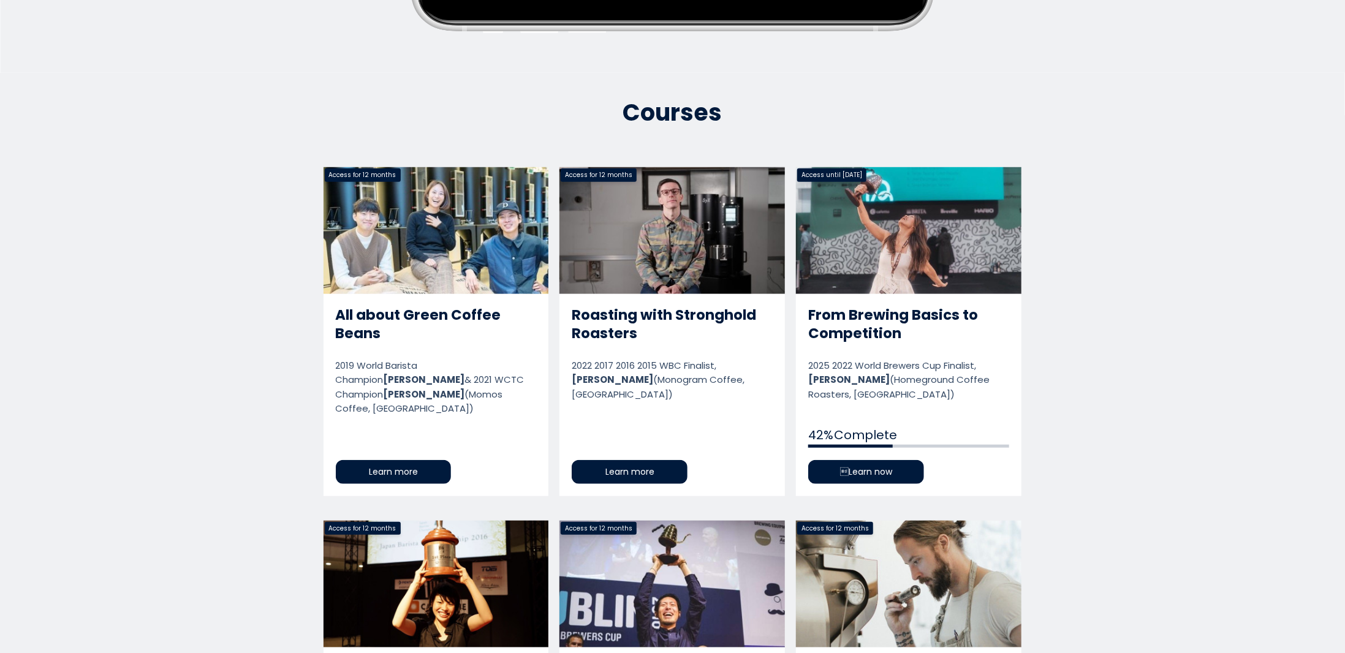
scroll to position [614, 0]
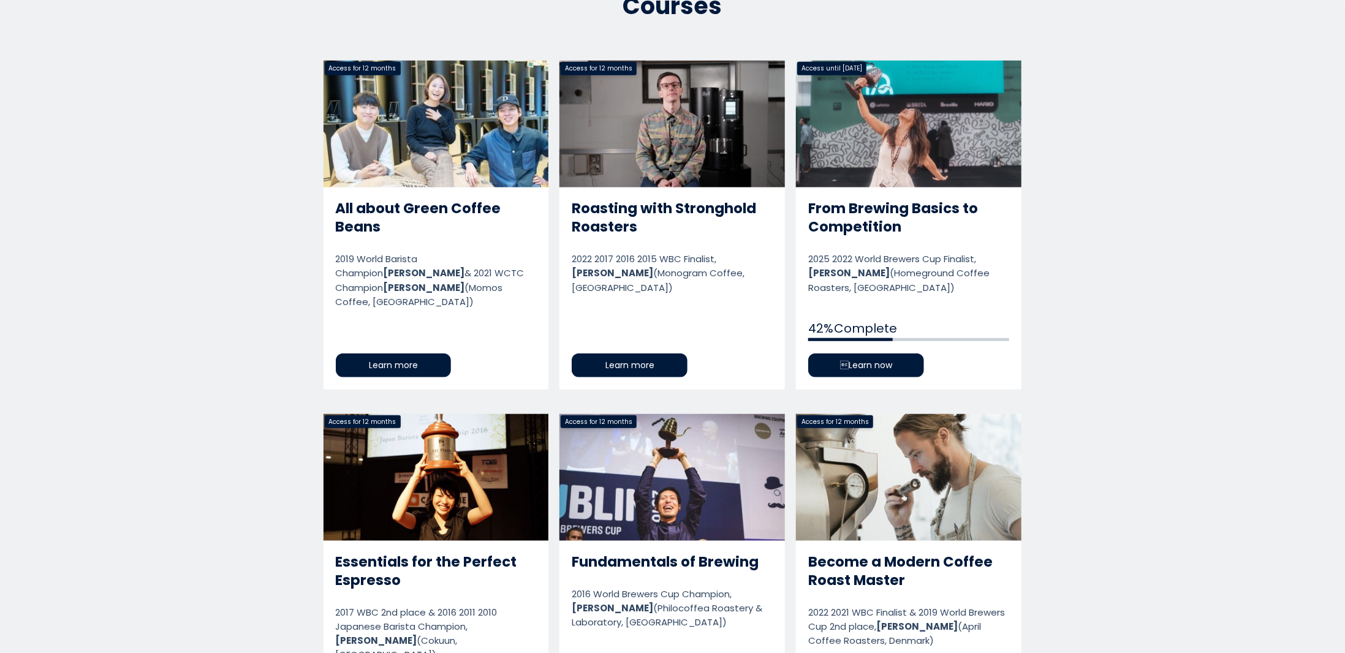
click at [878, 368] on link "From Brewing Basics to Competition" at bounding box center [908, 225] width 225 height 328
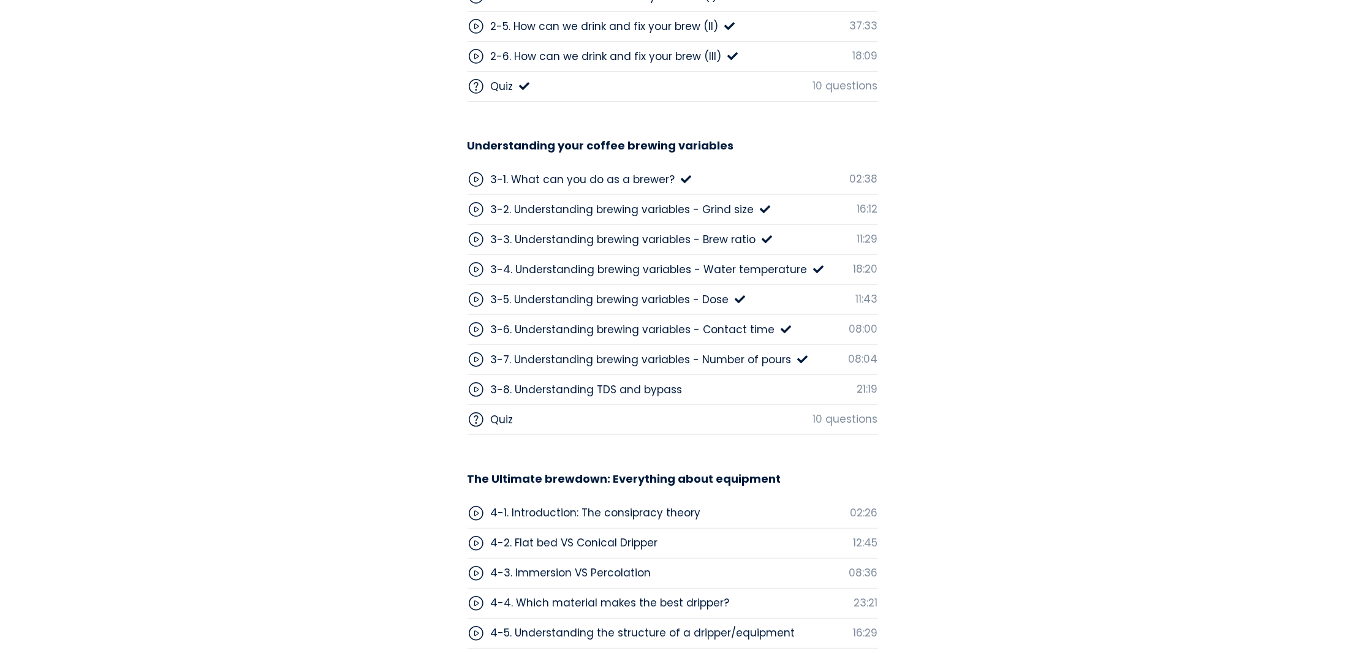
scroll to position [3414, 0]
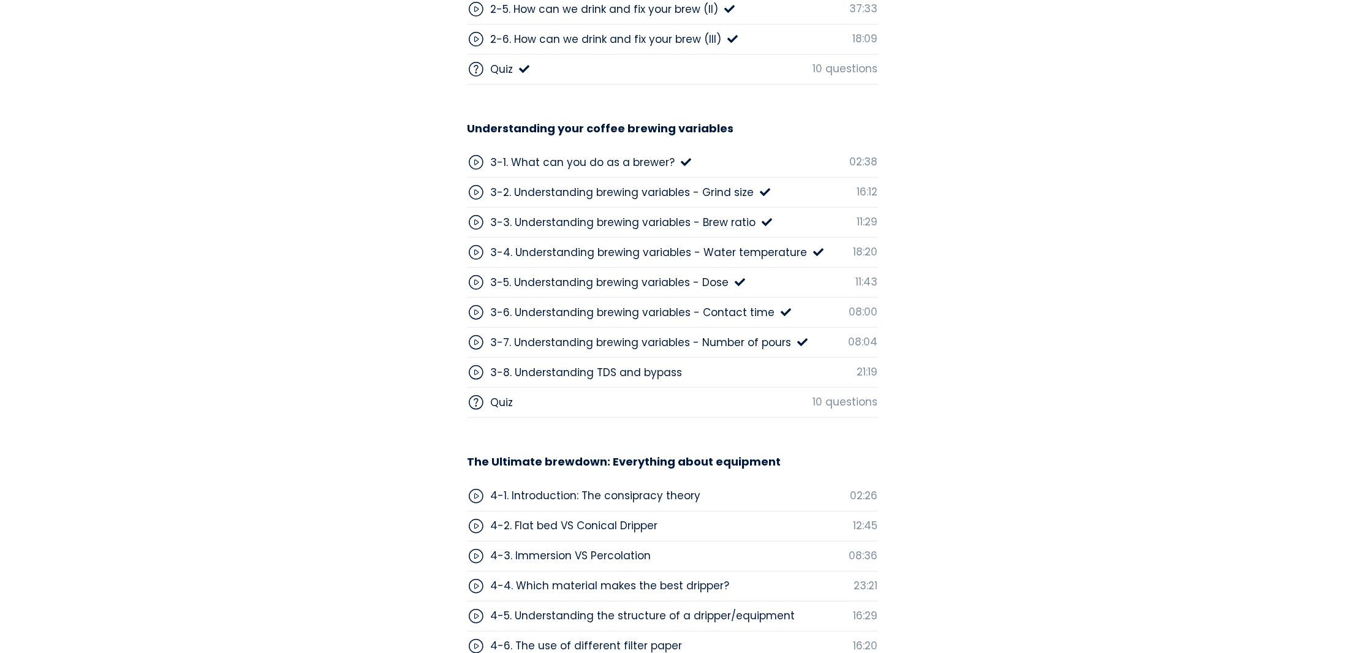
click at [743, 338] on div "3-7. Understanding brewing variables - Number of pours" at bounding box center [641, 342] width 301 height 16
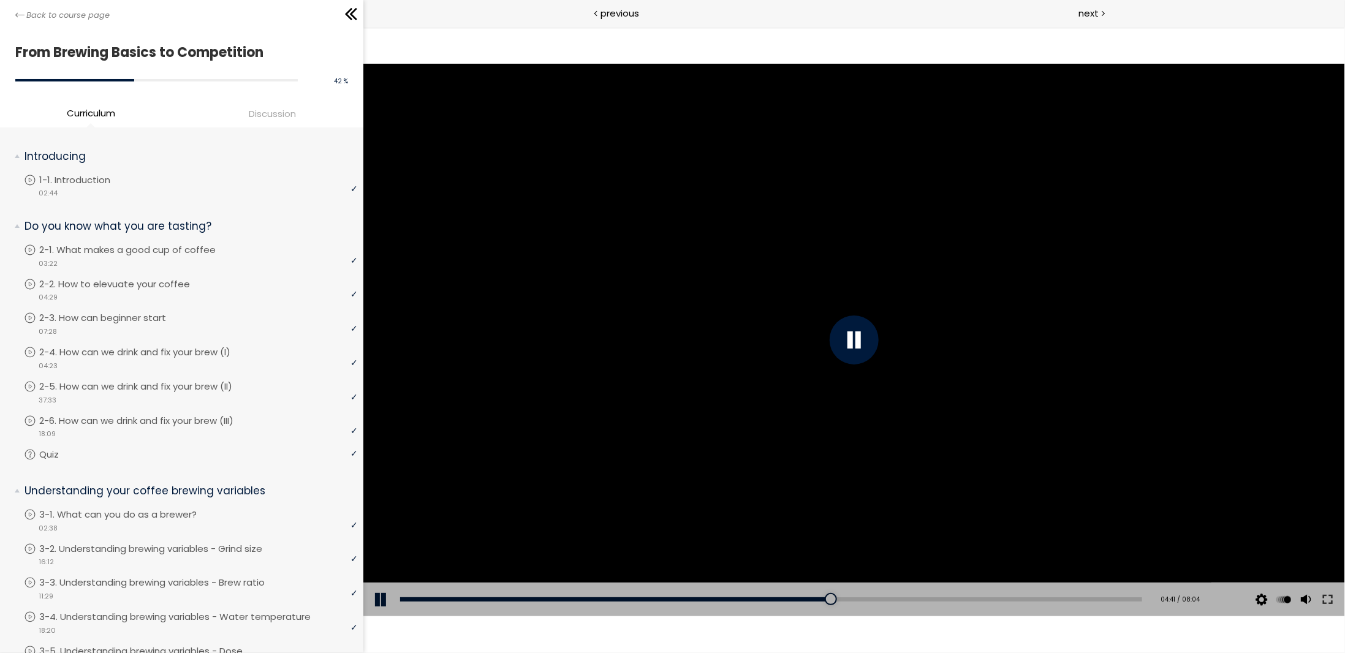
click at [924, 426] on div at bounding box center [853, 339] width 981 height 552
click at [946, 407] on div at bounding box center [853, 339] width 981 height 552
click at [956, 418] on div at bounding box center [853, 339] width 981 height 552
click at [1026, 446] on div at bounding box center [853, 339] width 981 height 552
click at [1049, 435] on div at bounding box center [853, 339] width 981 height 552
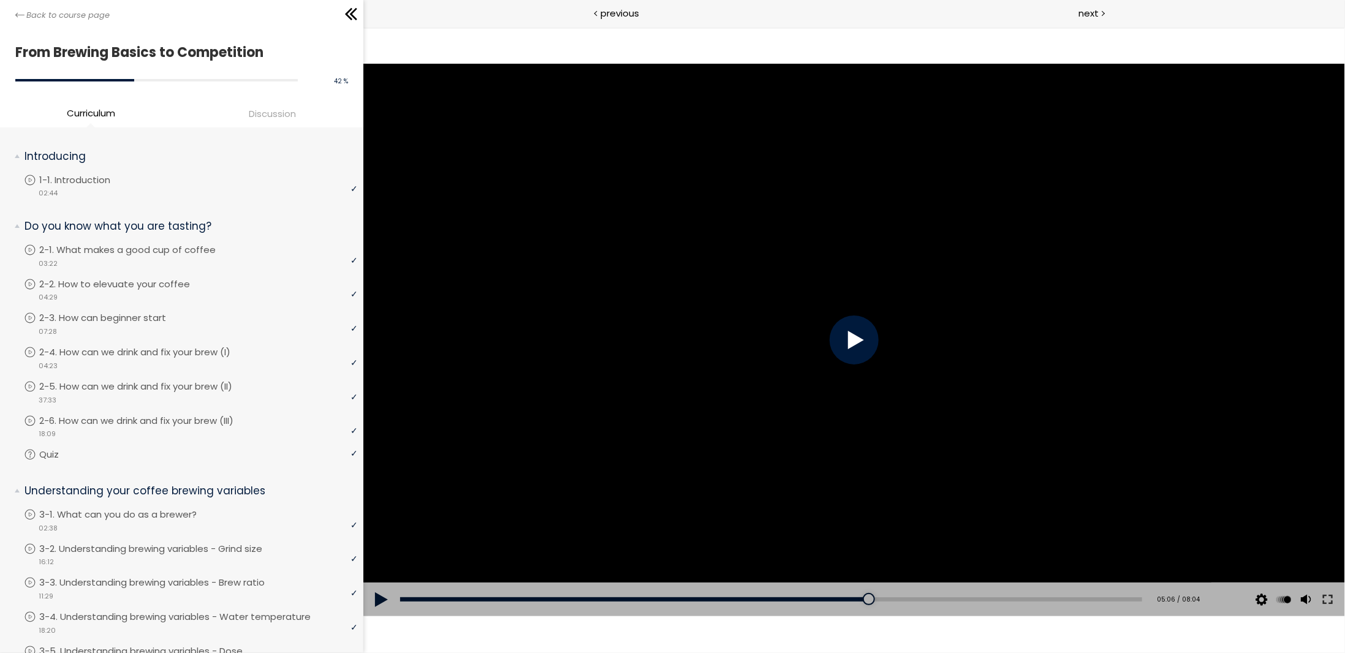
click at [1097, 421] on div at bounding box center [853, 339] width 981 height 552
drag, startPoint x: 1104, startPoint y: 290, endPoint x: 1070, endPoint y: 312, distance: 40.3
click at [1092, 299] on div at bounding box center [853, 339] width 981 height 552
click at [891, 376] on div at bounding box center [853, 339] width 981 height 552
click at [1032, 390] on div at bounding box center [853, 339] width 981 height 552
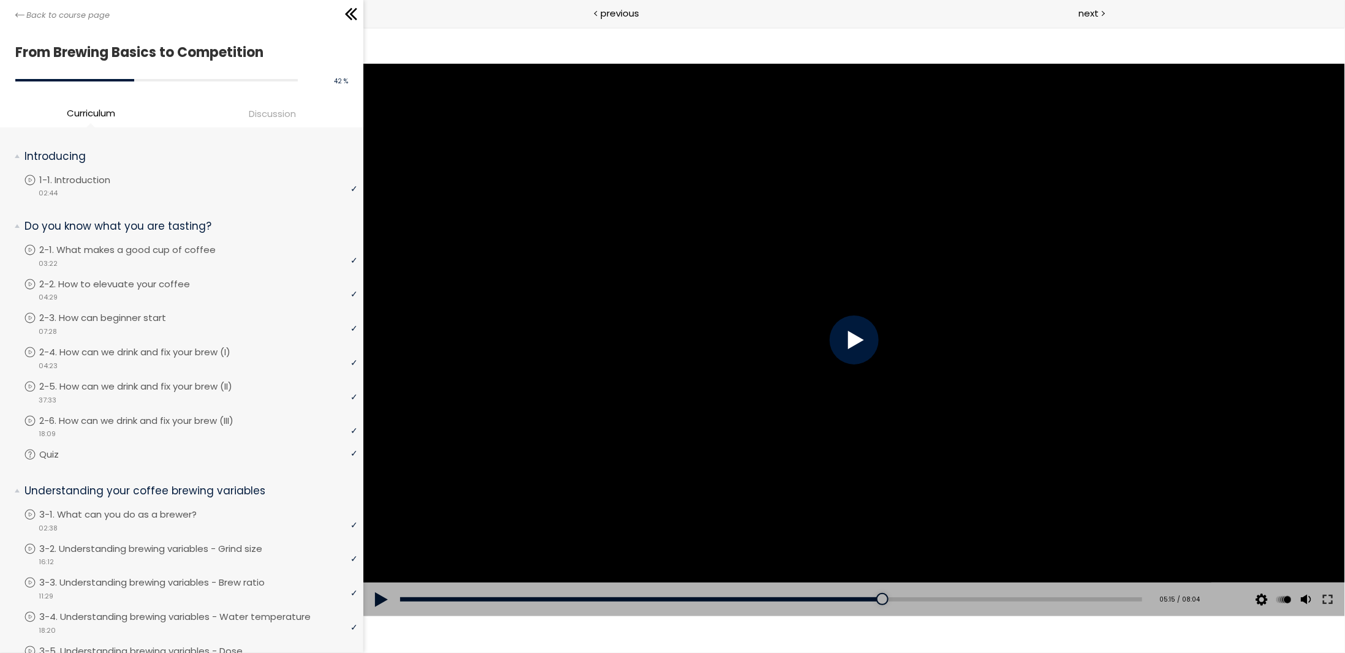
click at [1032, 390] on div at bounding box center [853, 339] width 981 height 552
click at [1096, 409] on div at bounding box center [853, 339] width 981 height 552
click at [1125, 426] on div at bounding box center [853, 339] width 981 height 552
drag, startPoint x: 889, startPoint y: 268, endPoint x: 892, endPoint y: 279, distance: 11.4
click at [892, 279] on div at bounding box center [853, 339] width 981 height 552
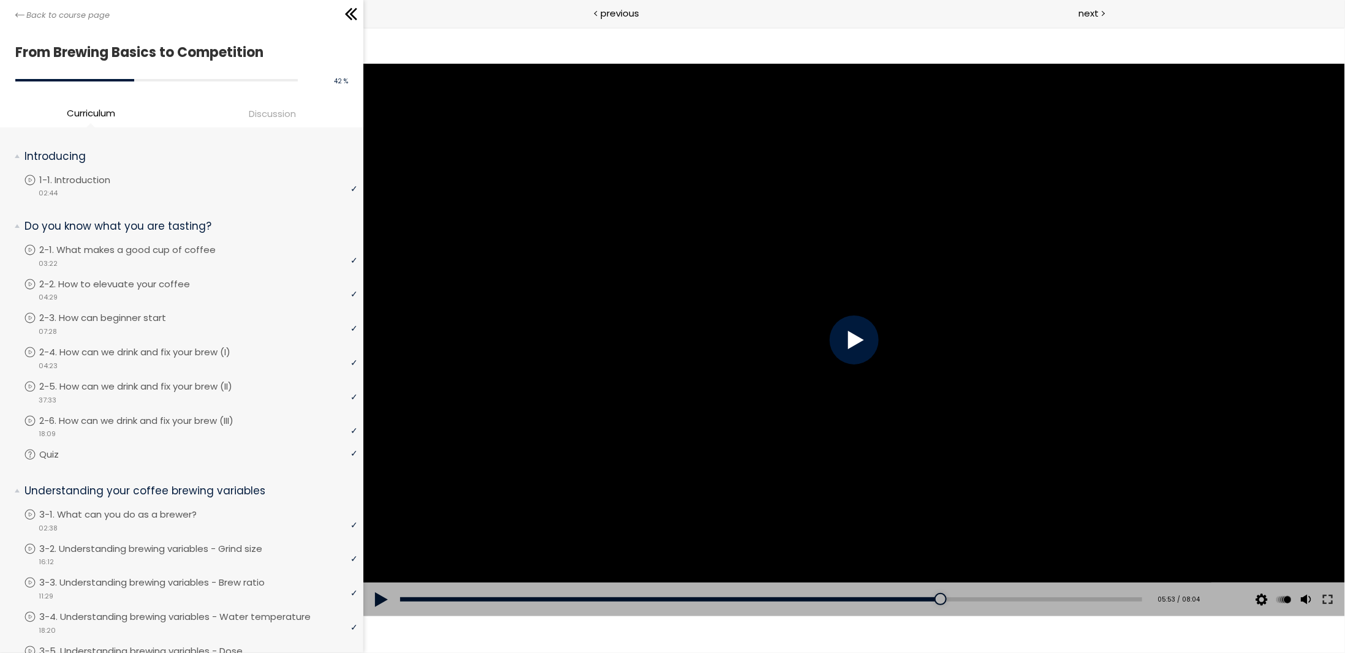
click at [892, 279] on div at bounding box center [853, 339] width 981 height 552
click at [900, 260] on div at bounding box center [853, 339] width 981 height 552
click at [923, 271] on div at bounding box center [853, 339] width 981 height 552
click at [1021, 285] on div at bounding box center [853, 339] width 981 height 552
click at [1019, 358] on div at bounding box center [853, 339] width 981 height 552
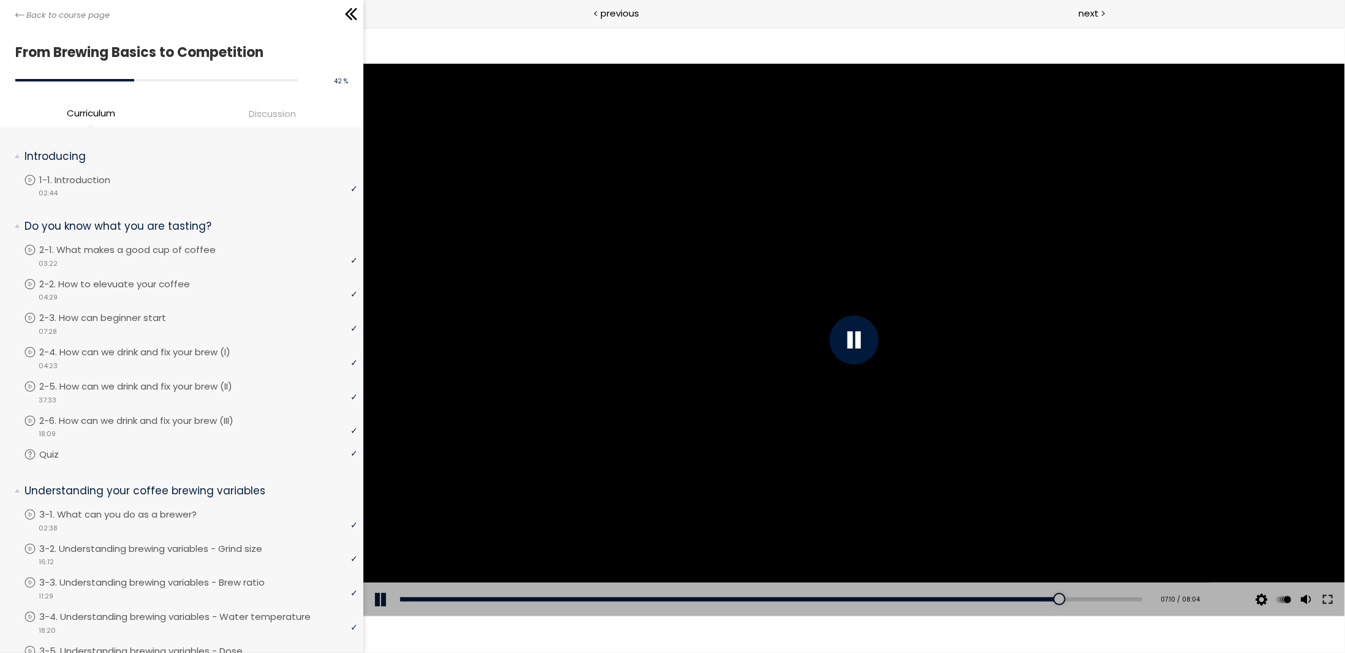
click at [1014, 404] on div at bounding box center [853, 339] width 981 height 552
click at [899, 387] on div at bounding box center [853, 339] width 981 height 552
click at [883, 370] on div at bounding box center [853, 339] width 981 height 552
click at [880, 368] on div at bounding box center [853, 339] width 981 height 552
click at [1052, 598] on div "07:11" at bounding box center [770, 599] width 742 height 4
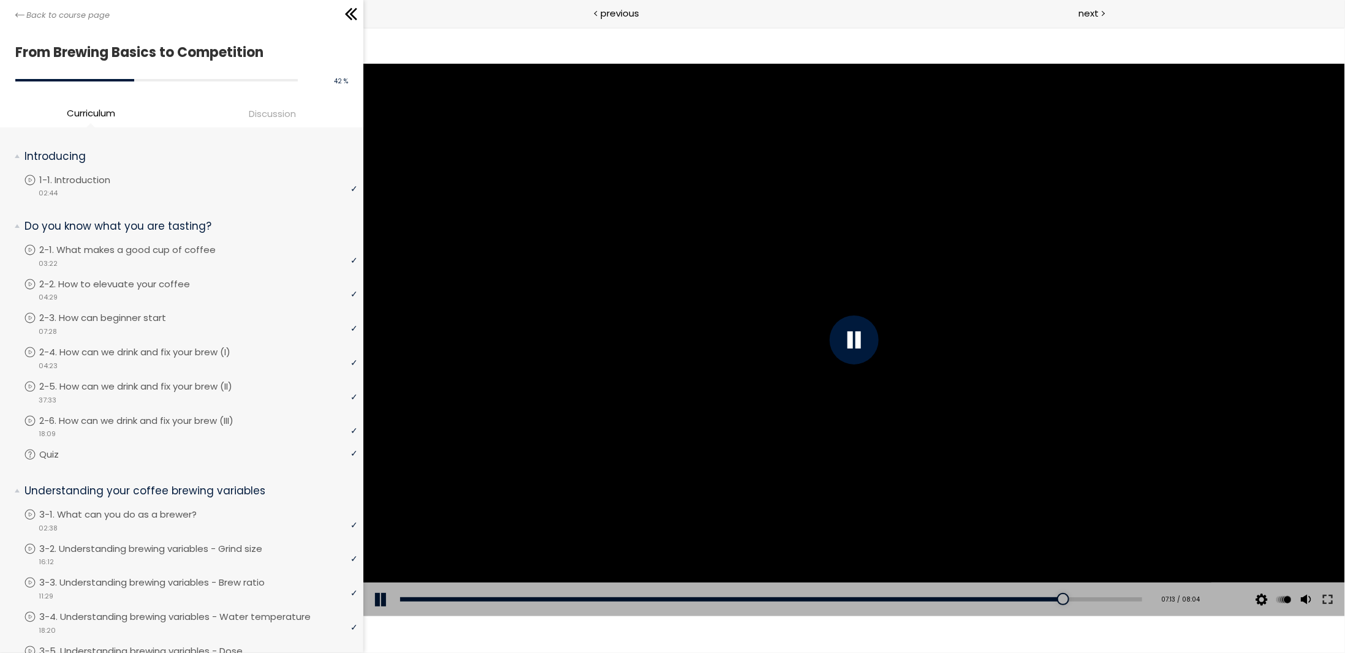
click at [1030, 593] on div "Add chapter 07:11" at bounding box center [770, 599] width 742 height 34
click at [1032, 598] on div "06:58" at bounding box center [770, 599] width 742 height 4
click at [931, 319] on div at bounding box center [853, 339] width 981 height 552
drag, startPoint x: 965, startPoint y: 287, endPoint x: 1003, endPoint y: 325, distance: 54.1
click at [1003, 325] on div at bounding box center [853, 339] width 981 height 552
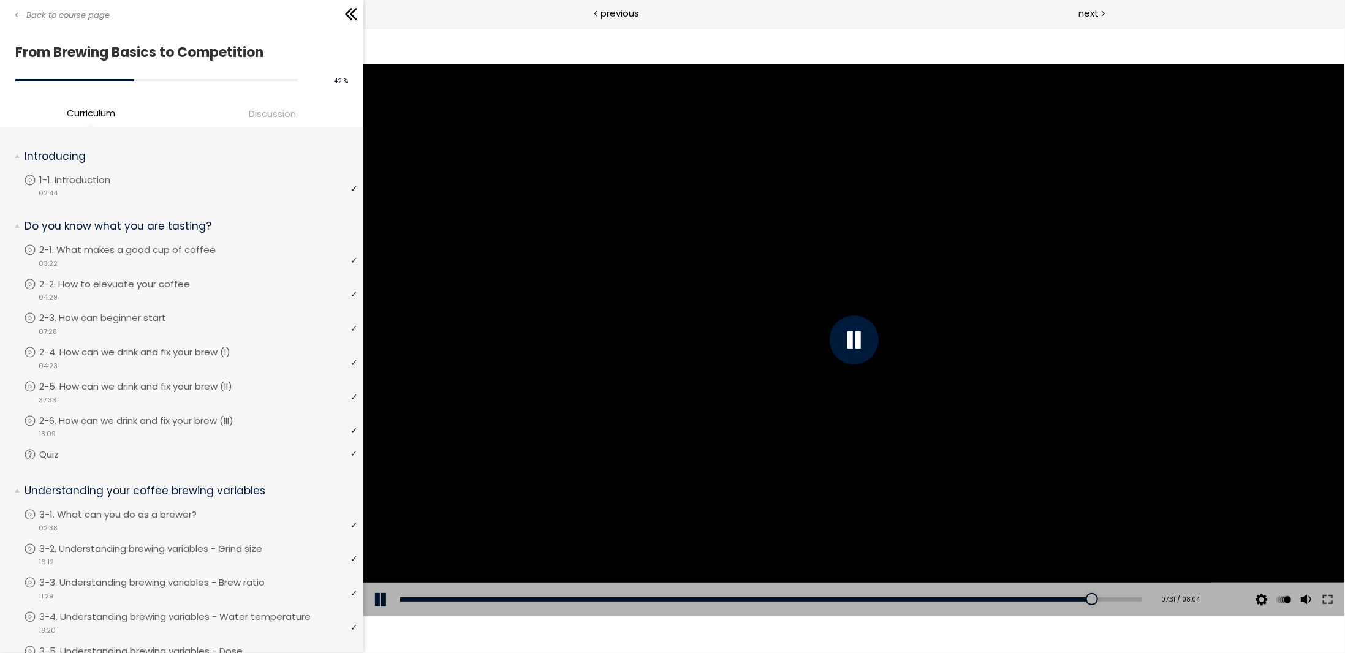
click at [1099, 372] on div at bounding box center [853, 339] width 981 height 552
click at [1098, 374] on div at bounding box center [853, 339] width 981 height 552
click at [939, 371] on div at bounding box center [853, 339] width 981 height 552
click at [938, 371] on div at bounding box center [853, 339] width 981 height 552
click at [736, 338] on div at bounding box center [853, 339] width 981 height 552
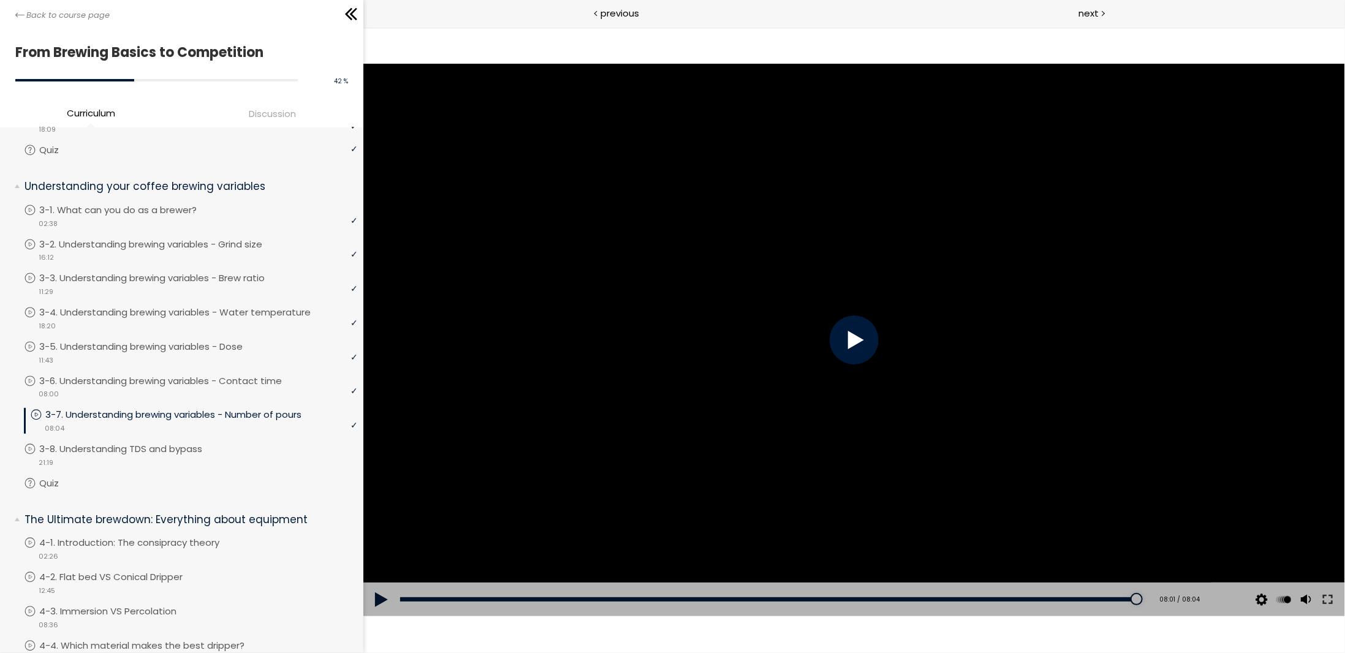
scroll to position [306, 0]
click at [228, 447] on p "3-8. Understanding TDS and bypass" at bounding box center [135, 446] width 187 height 13
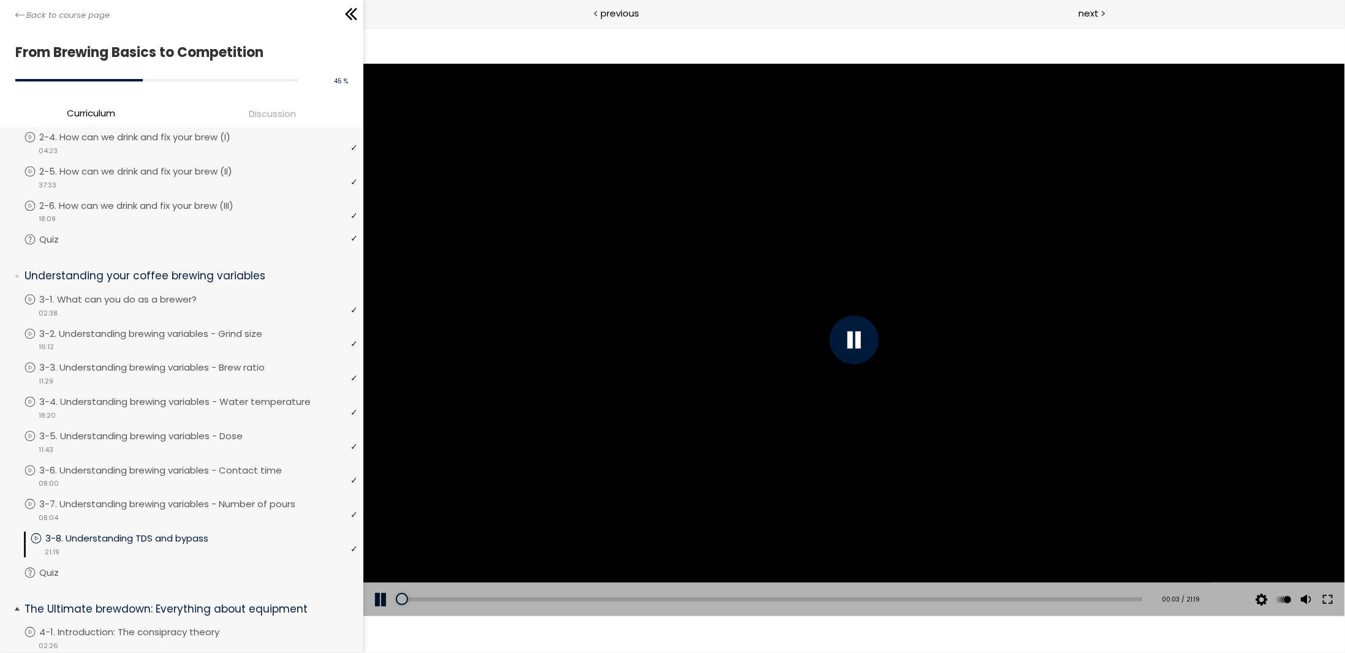
scroll to position [189, 0]
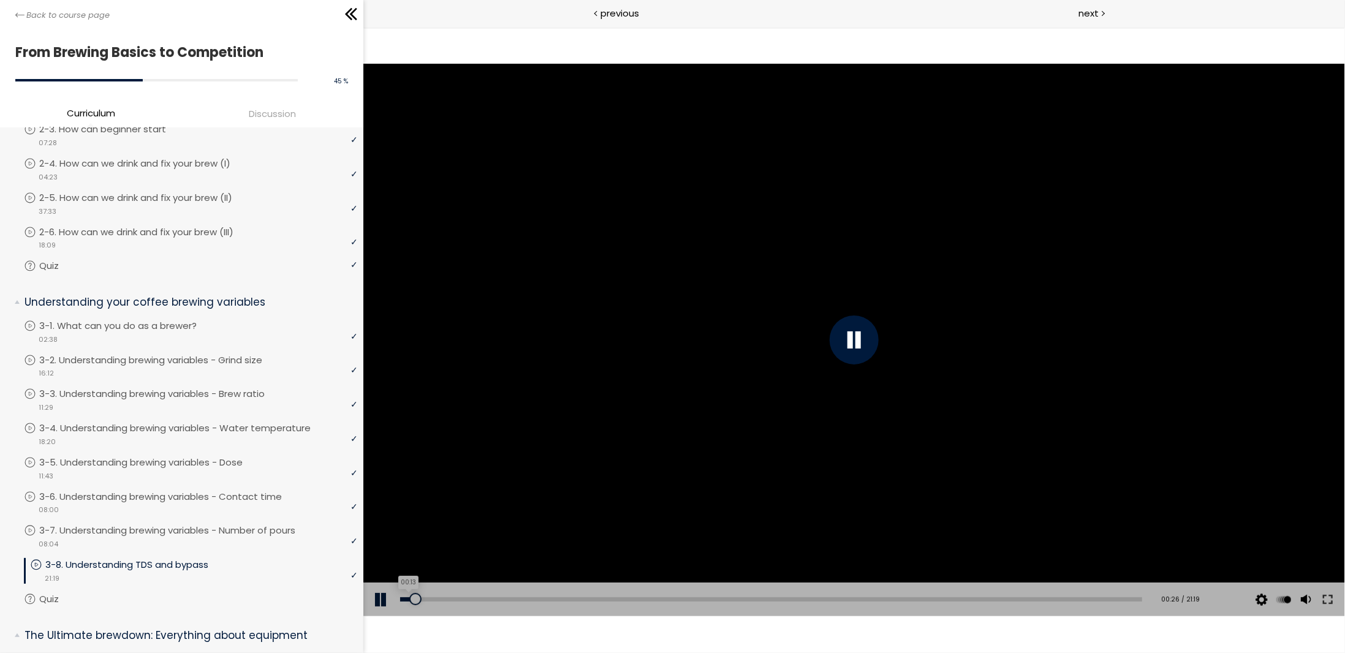
click at [407, 597] on div "00:13" at bounding box center [770, 599] width 742 height 4
click at [703, 418] on div at bounding box center [853, 339] width 981 height 552
click at [835, 388] on div at bounding box center [853, 339] width 981 height 552
drag, startPoint x: 861, startPoint y: 379, endPoint x: 896, endPoint y: 357, distance: 40.8
click at [864, 374] on div at bounding box center [853, 339] width 981 height 552
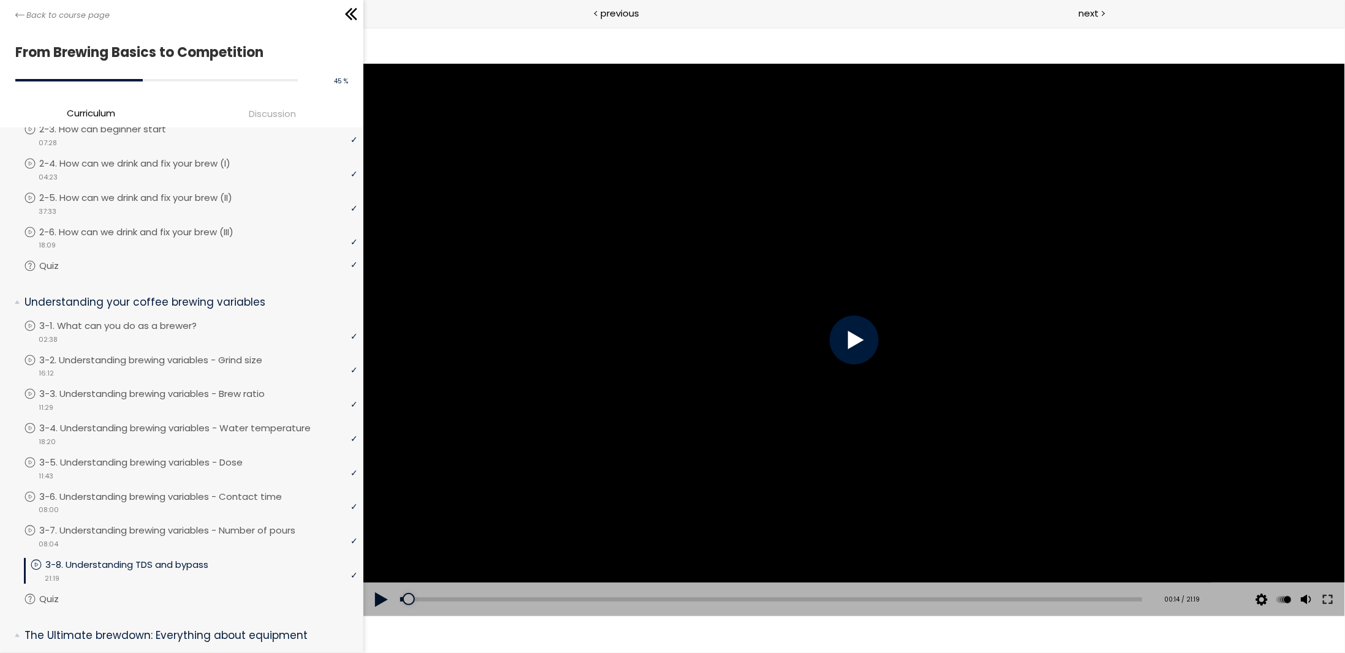
click at [950, 339] on div at bounding box center [853, 339] width 981 height 552
click at [881, 331] on div at bounding box center [853, 339] width 981 height 552
drag, startPoint x: 1263, startPoint y: 359, endPoint x: 1342, endPoint y: 404, distance: 90.6
click at [1307, 365] on div at bounding box center [853, 339] width 981 height 552
click at [419, 597] on div "00:34" at bounding box center [770, 599] width 742 height 4
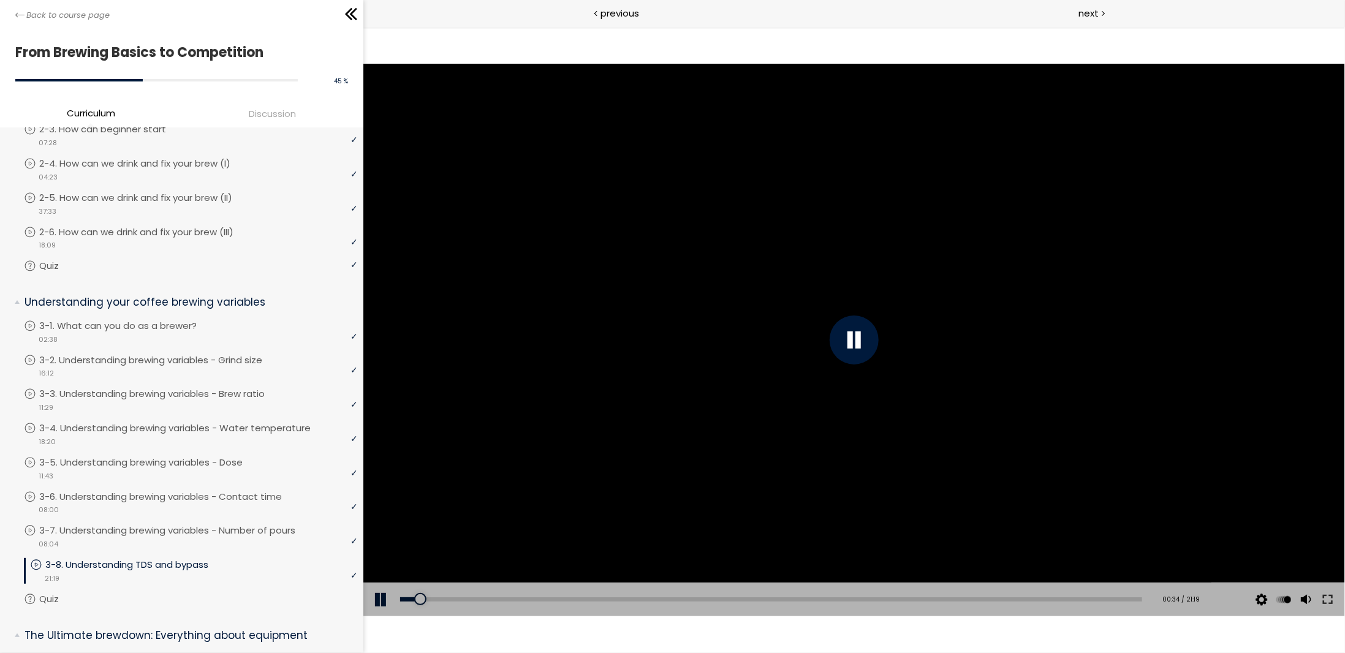
click at [827, 355] on div at bounding box center [853, 339] width 981 height 552
drag, startPoint x: 961, startPoint y: 392, endPoint x: 953, endPoint y: 394, distance: 8.2
click at [953, 394] on div at bounding box center [853, 339] width 981 height 552
click at [931, 261] on div at bounding box center [853, 339] width 981 height 552
click at [648, 251] on div at bounding box center [853, 339] width 981 height 552
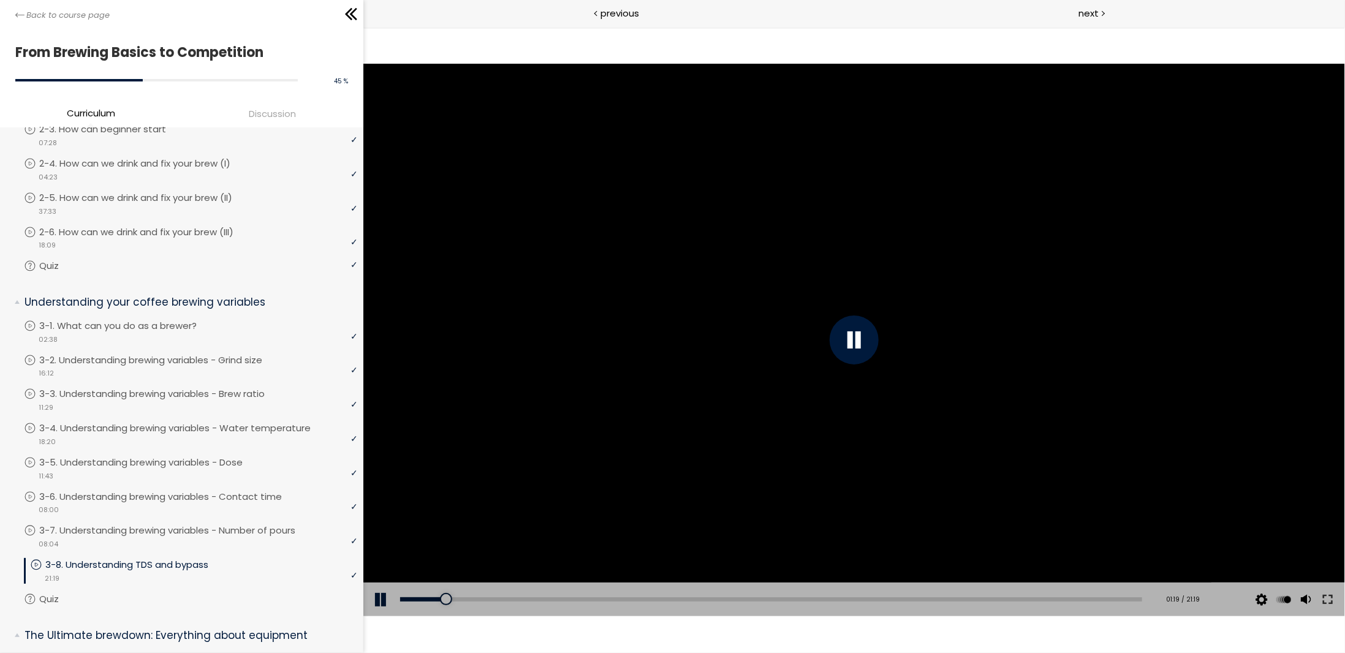
click at [858, 291] on div at bounding box center [853, 339] width 981 height 552
click at [868, 292] on div at bounding box center [853, 339] width 981 height 552
click at [1070, 347] on div at bounding box center [853, 339] width 981 height 552
click at [1054, 356] on div at bounding box center [853, 339] width 981 height 552
